Goal: Communication & Community: Participate in discussion

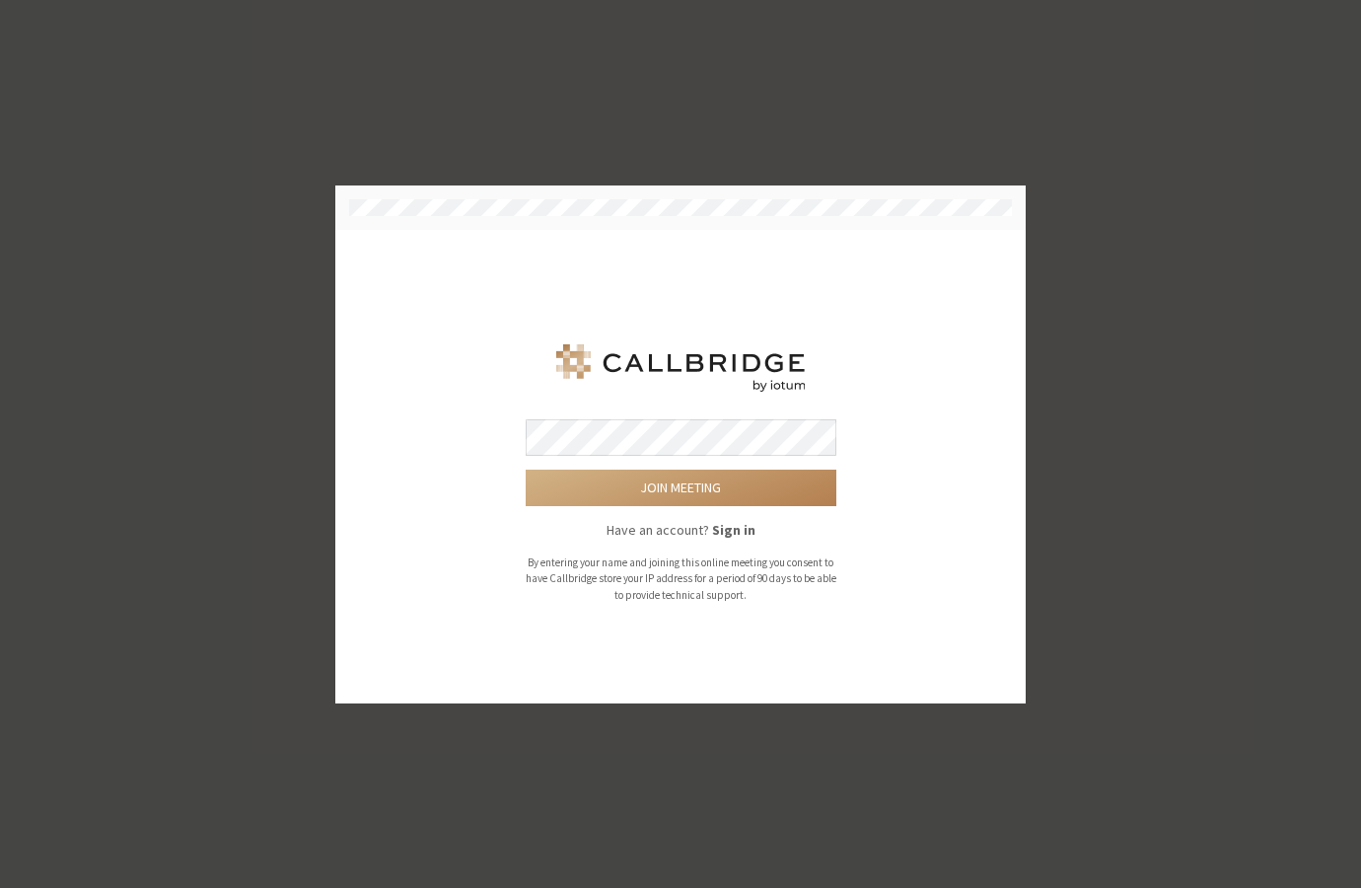
click at [526, 470] on button "Join meeting" at bounding box center [681, 488] width 311 height 37
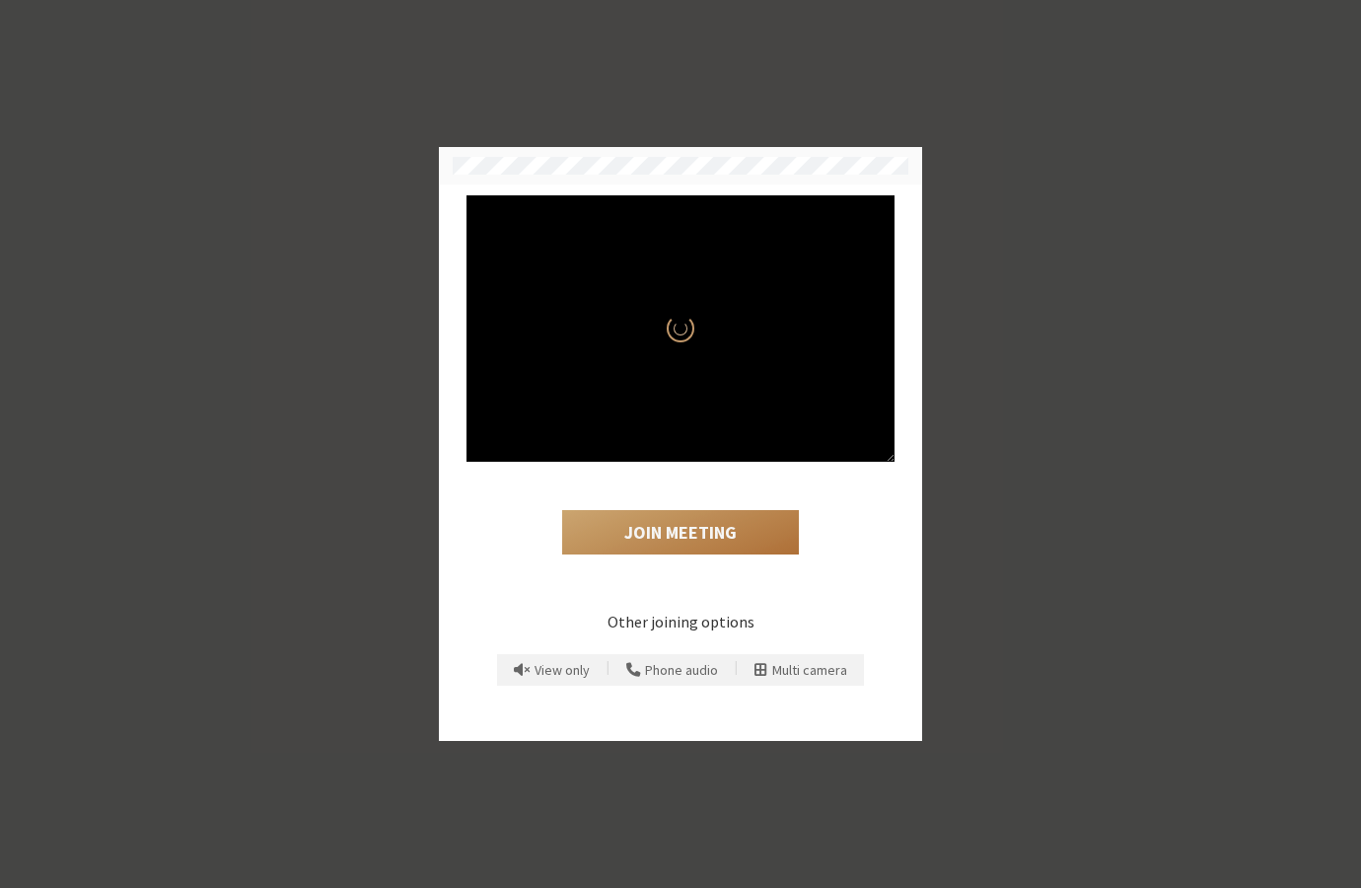
click at [708, 536] on button "Join Meeting" at bounding box center [680, 532] width 237 height 45
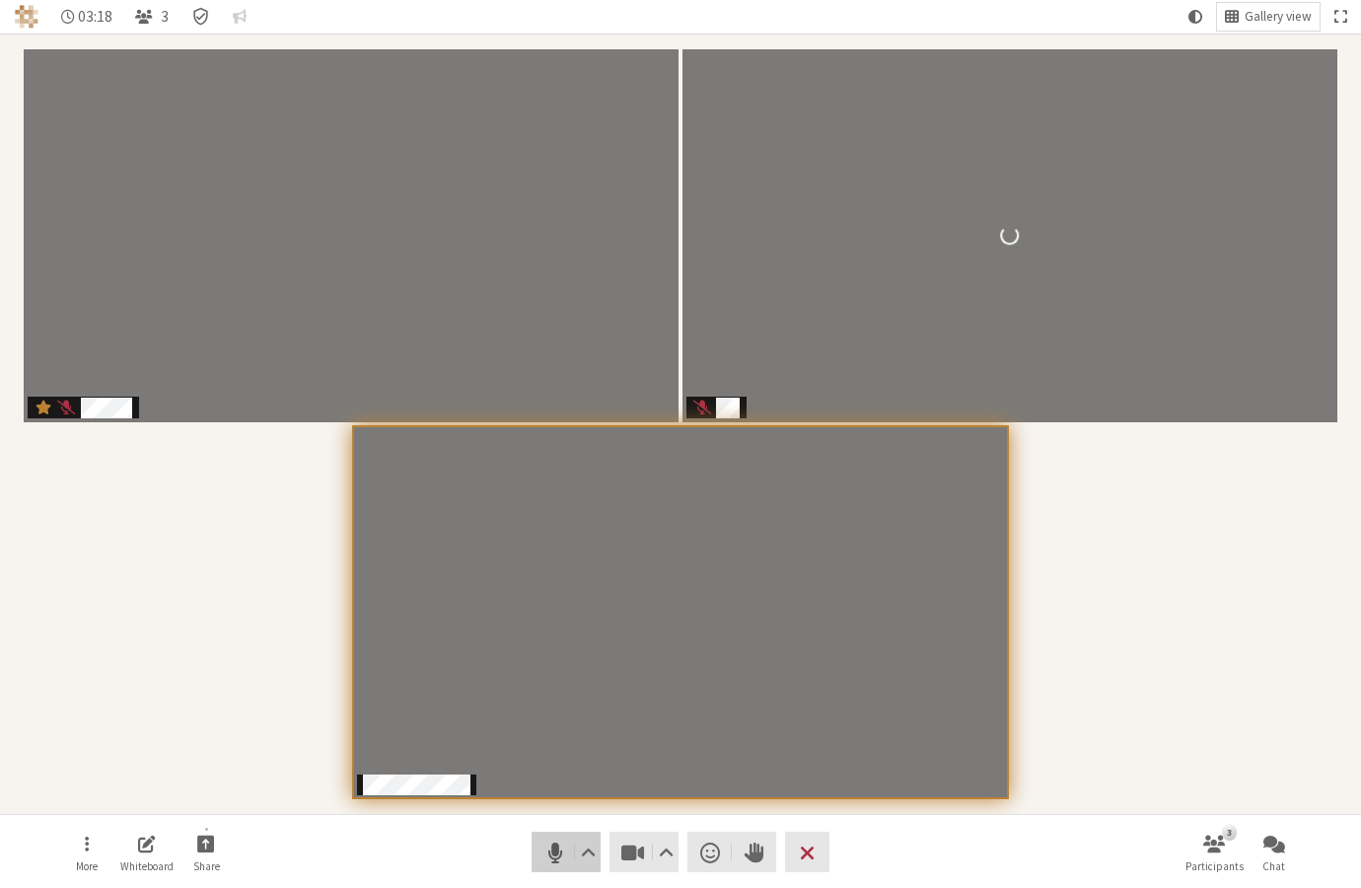
click at [559, 863] on span "Mute (⌘+Shift+A)" at bounding box center [556, 853] width 28 height 28
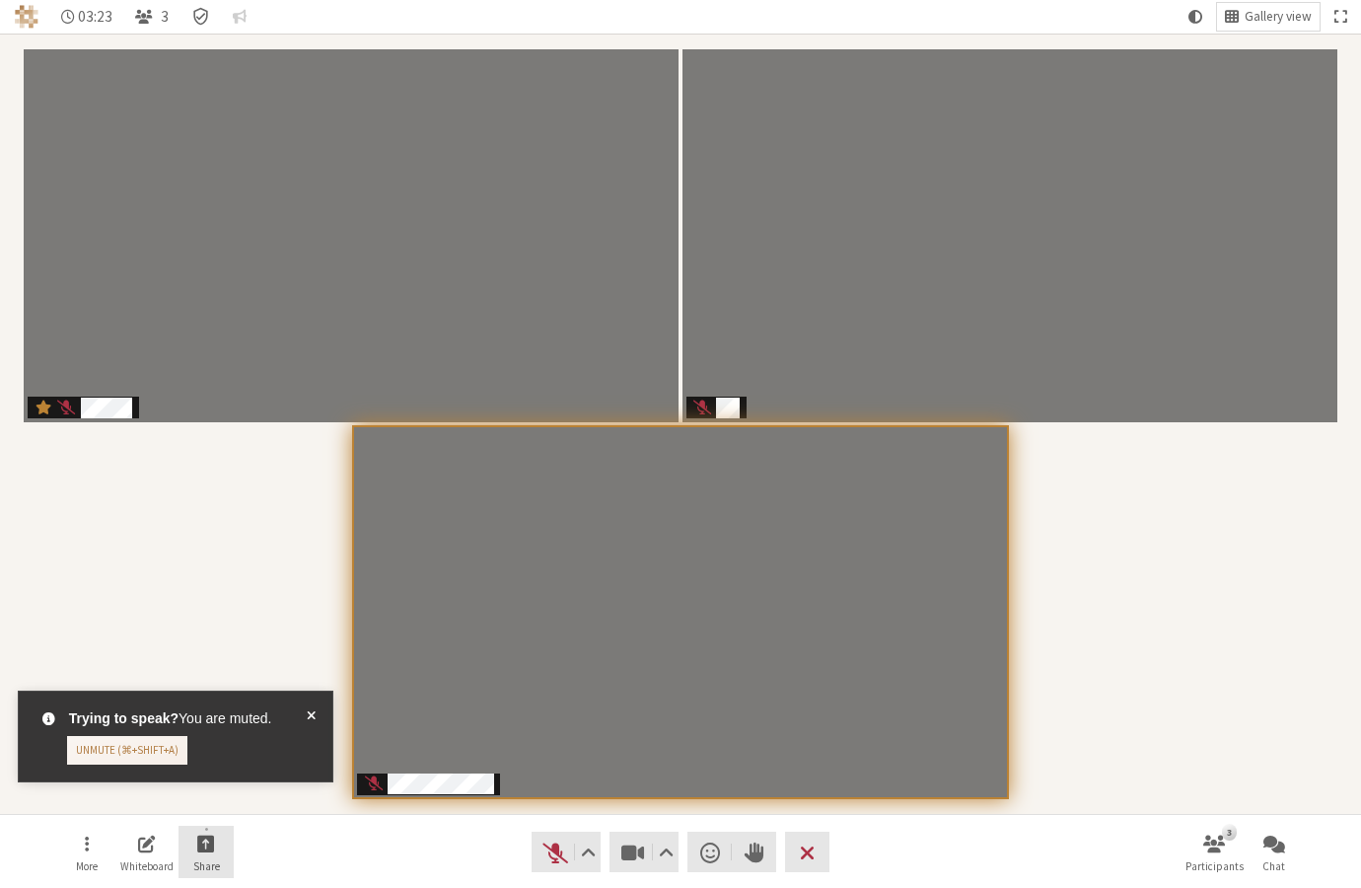
click at [217, 849] on button "Share" at bounding box center [206, 852] width 55 height 53
click at [235, 797] on div "Trying to speak? You are muted. Unmute (⌘+Shift+A)" at bounding box center [172, 743] width 316 height 113
click at [312, 714] on span at bounding box center [311, 736] width 9 height 56
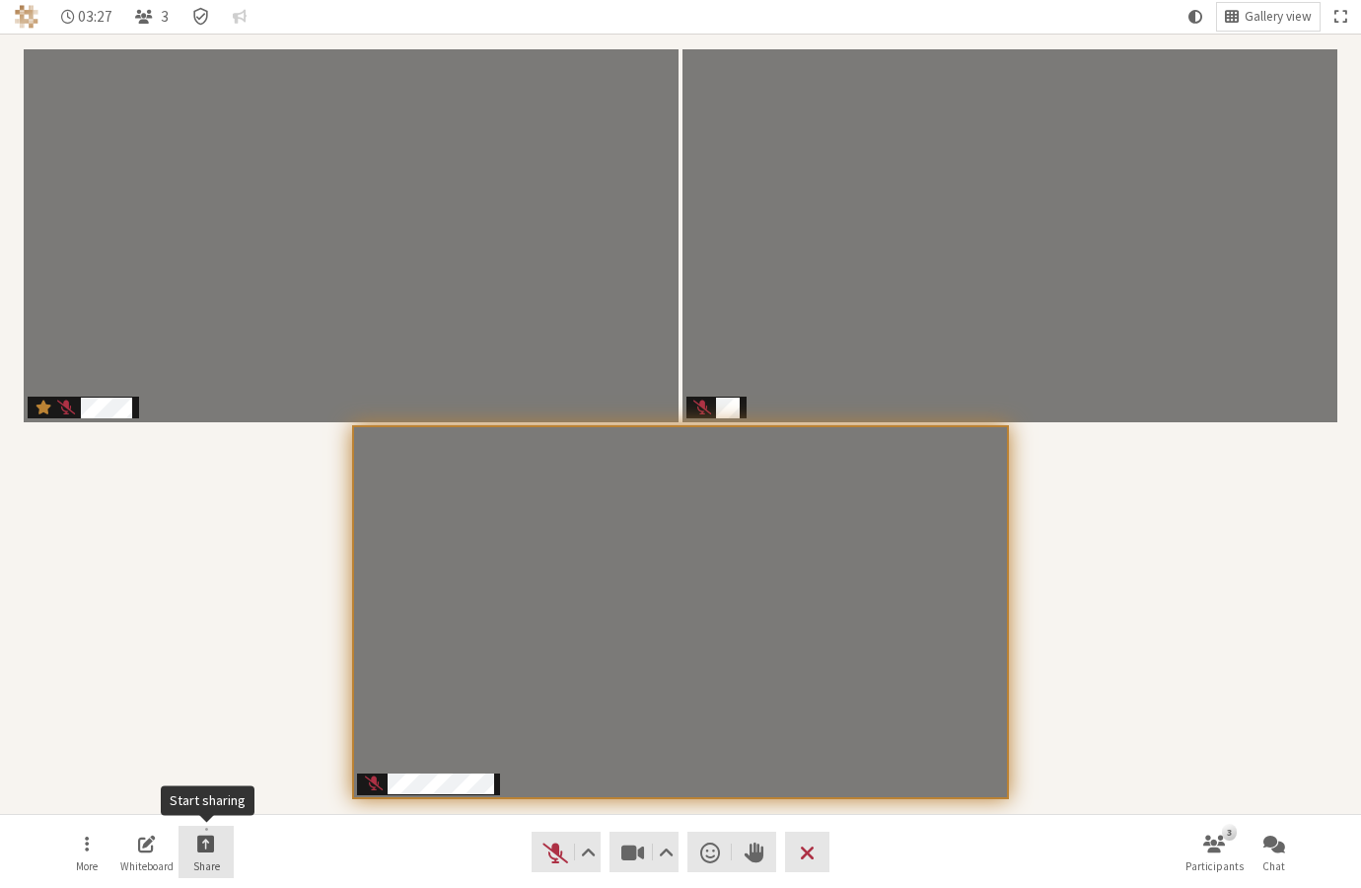
click at [193, 857] on button "Share" at bounding box center [206, 852] width 55 height 53
click at [196, 792] on span "Share my screen" at bounding box center [221, 798] width 143 height 15
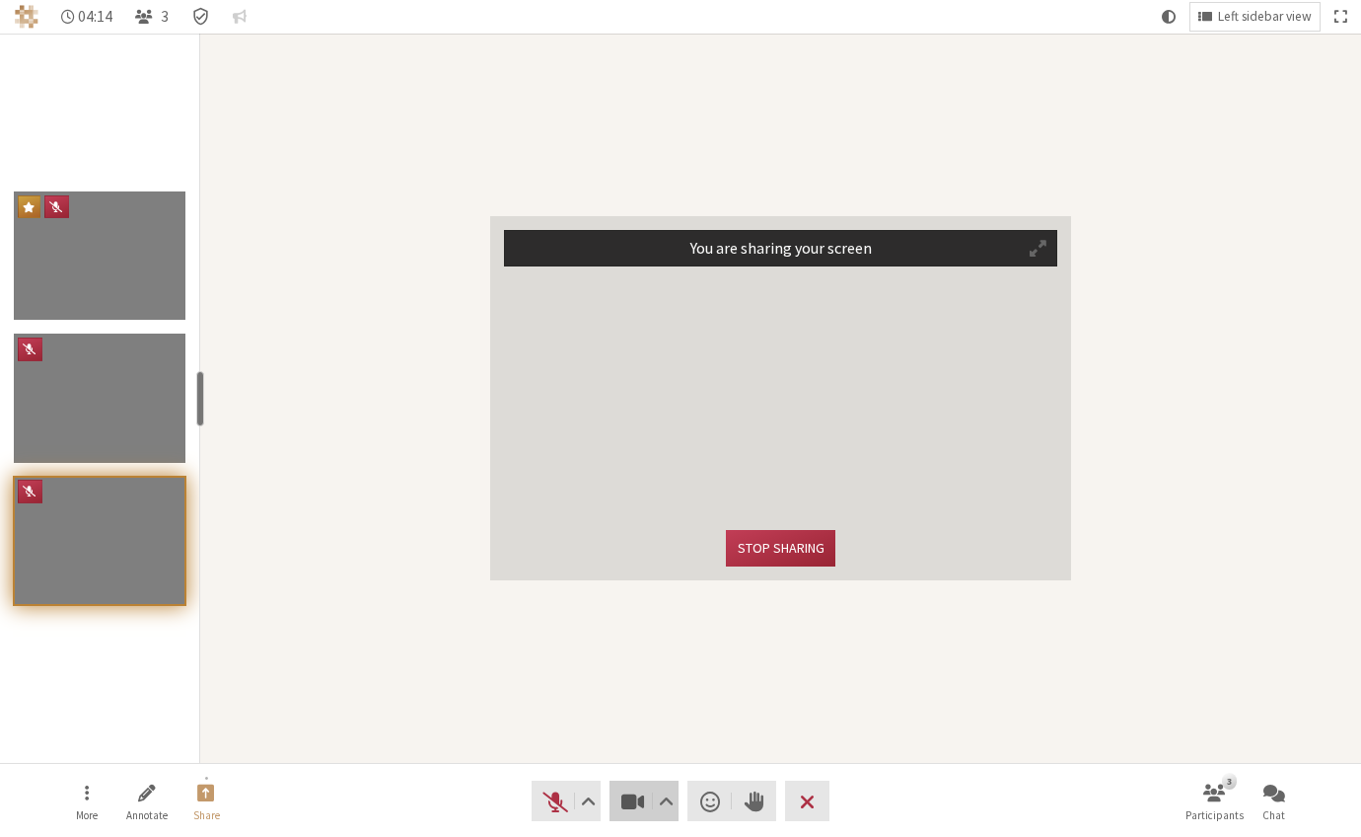
click at [645, 802] on span "Stop video (⌘+Shift+V)" at bounding box center [634, 801] width 28 height 28
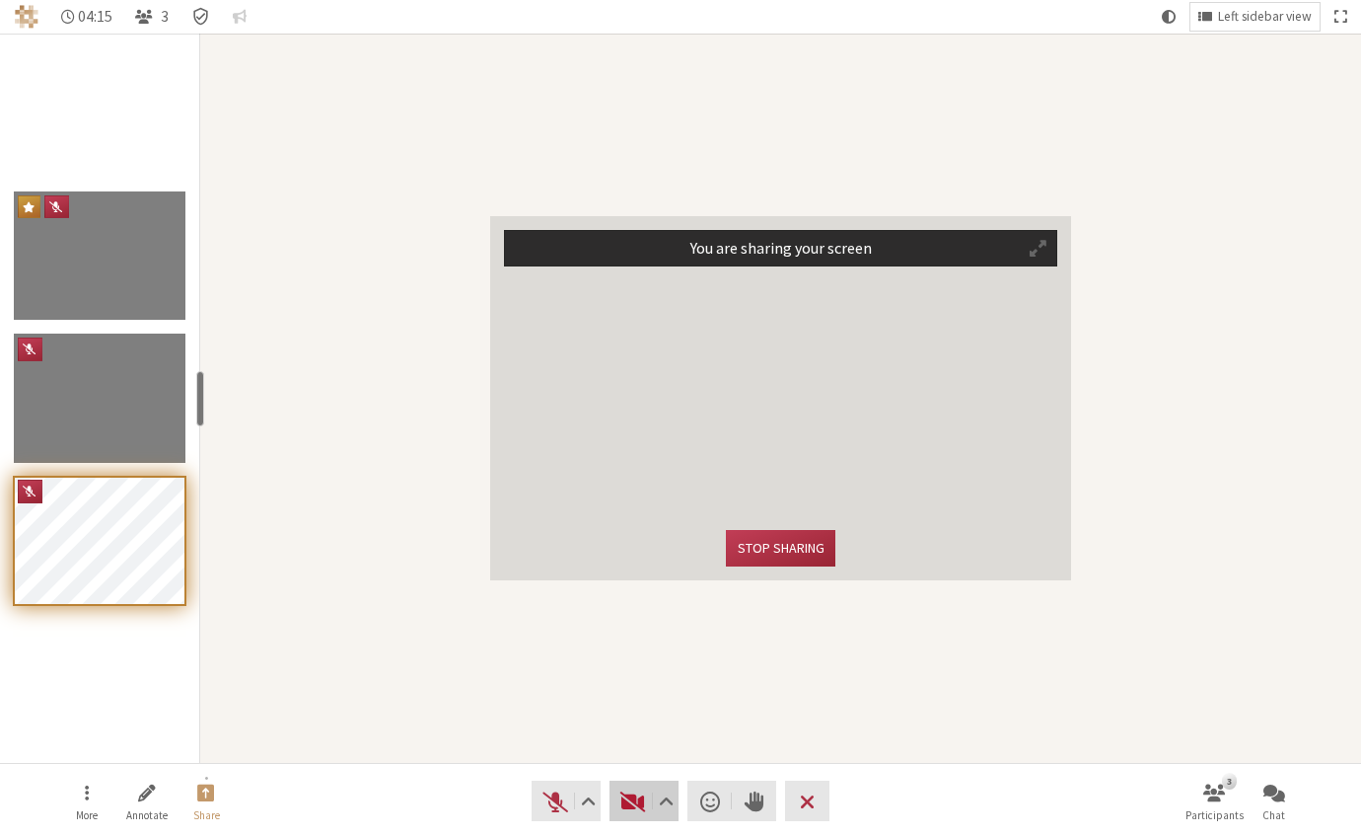
click at [634, 806] on span "Start video (⌘+Shift+V)" at bounding box center [634, 801] width 28 height 28
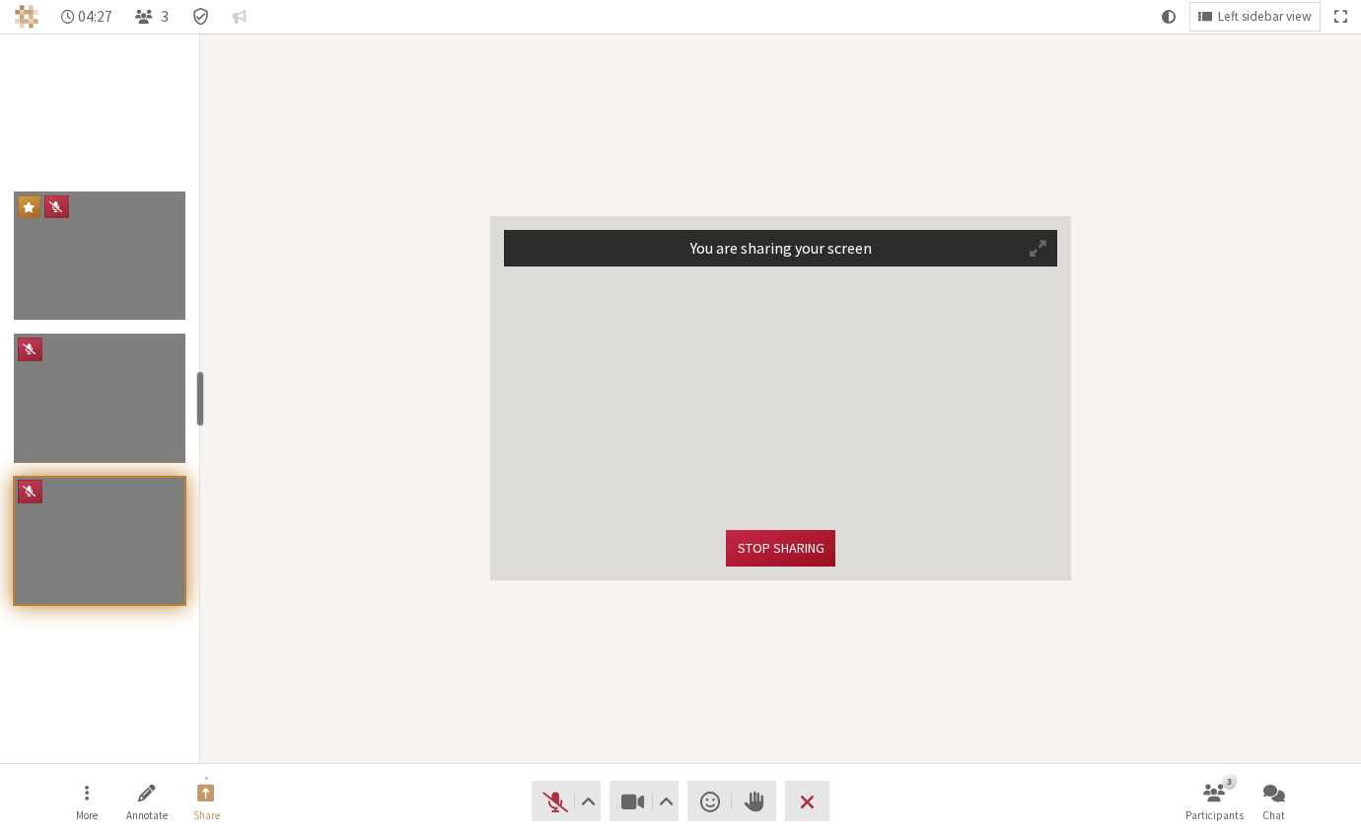
click at [753, 564] on button "Stop sharing" at bounding box center [780, 548] width 109 height 37
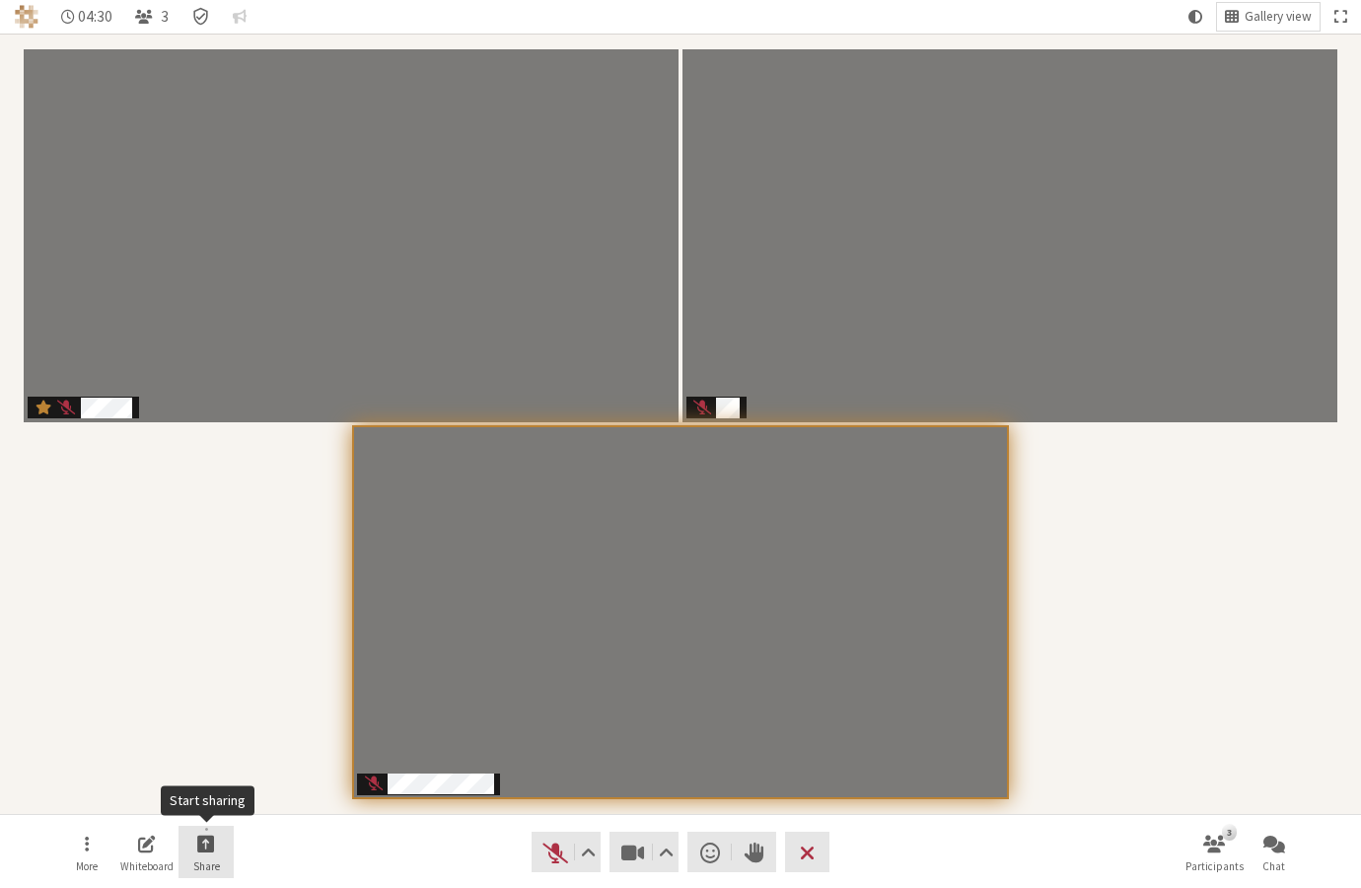
click at [215, 851] on button "Share" at bounding box center [206, 852] width 55 height 53
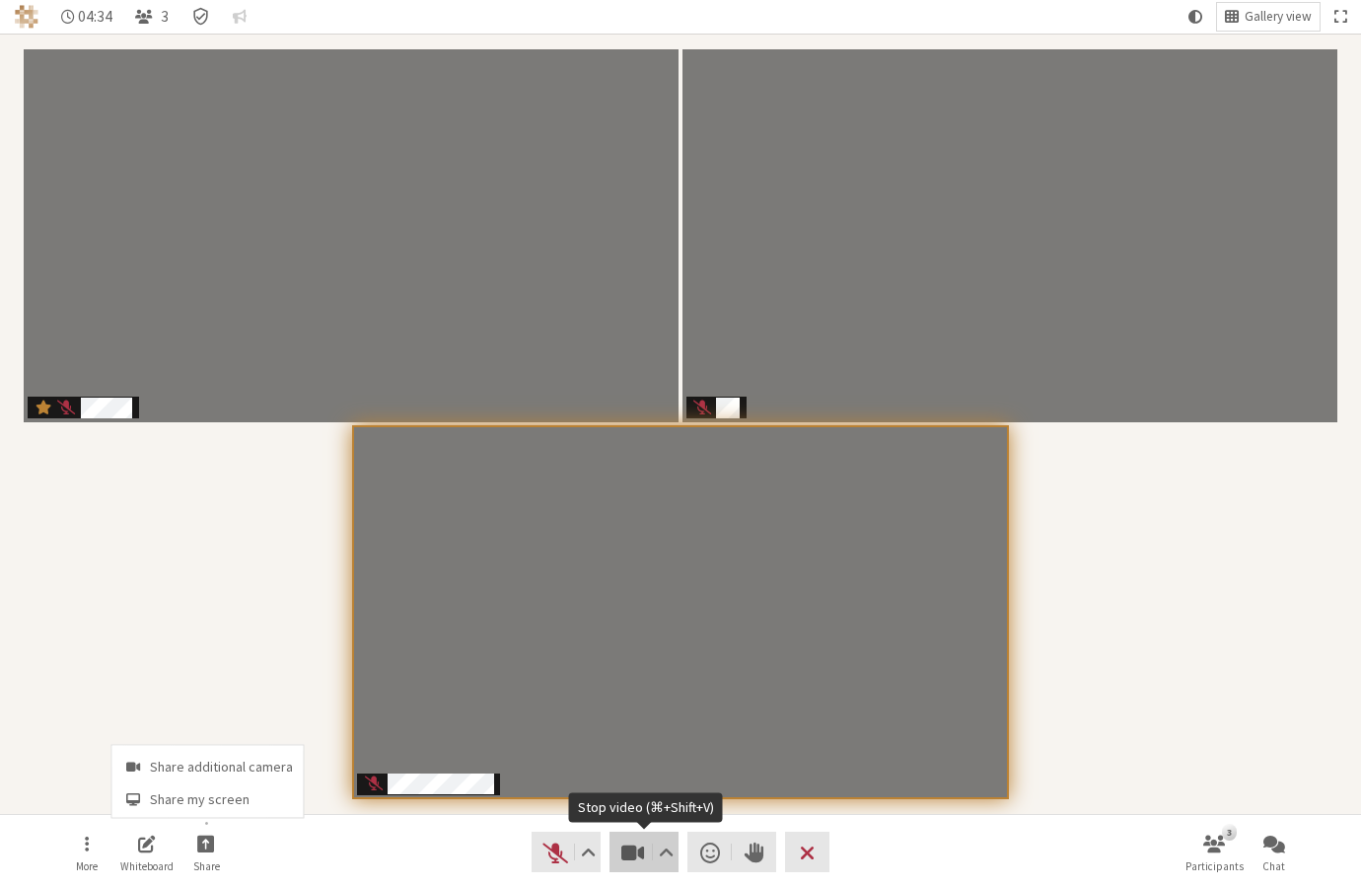
click at [629, 858] on span "Stop video (⌘+Shift+V)" at bounding box center [634, 853] width 28 height 28
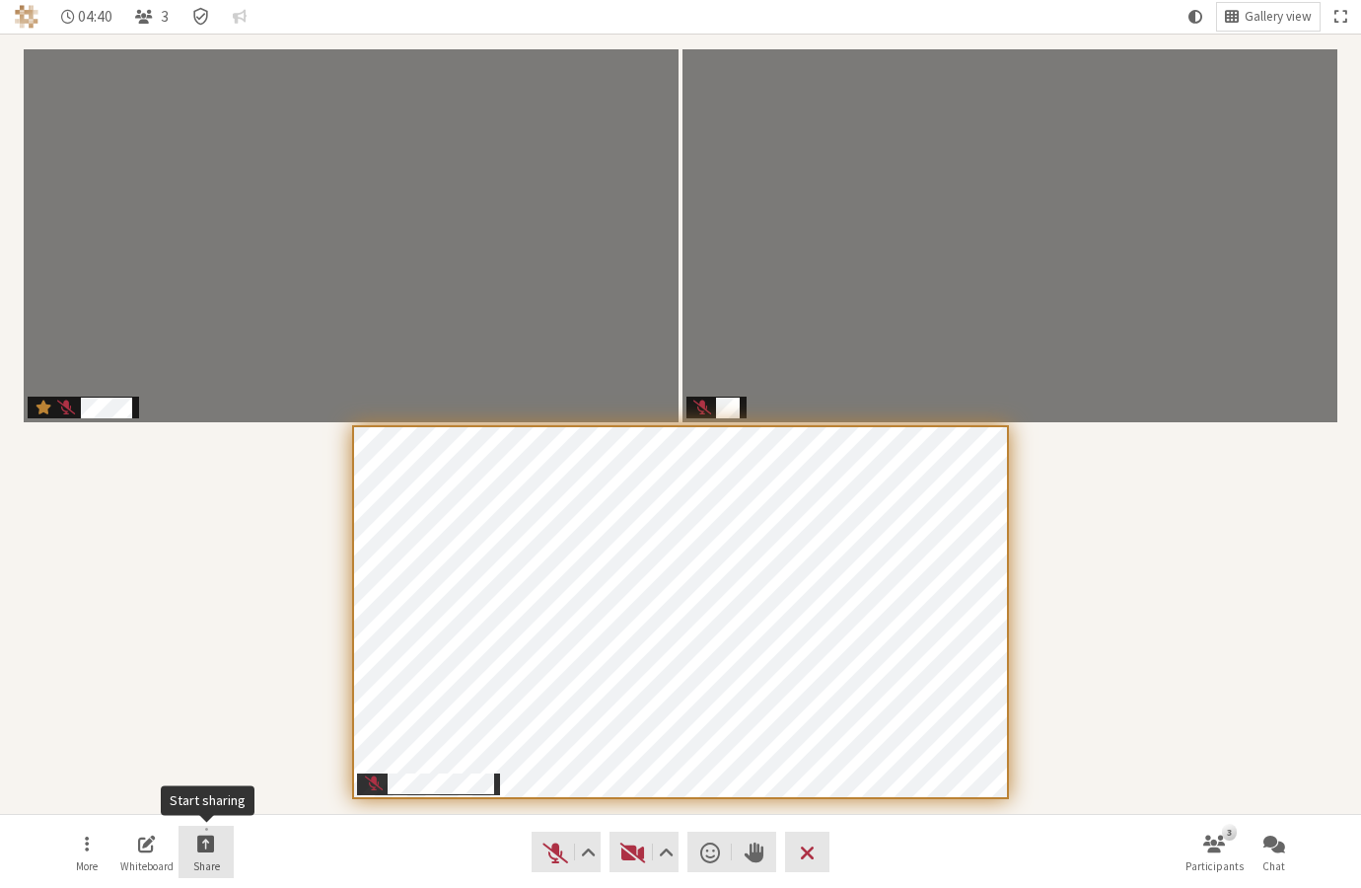
click at [213, 843] on span "Start sharing" at bounding box center [206, 843] width 18 height 23
click at [207, 804] on span "Share my screen" at bounding box center [221, 798] width 143 height 15
